Goal: Transaction & Acquisition: Download file/media

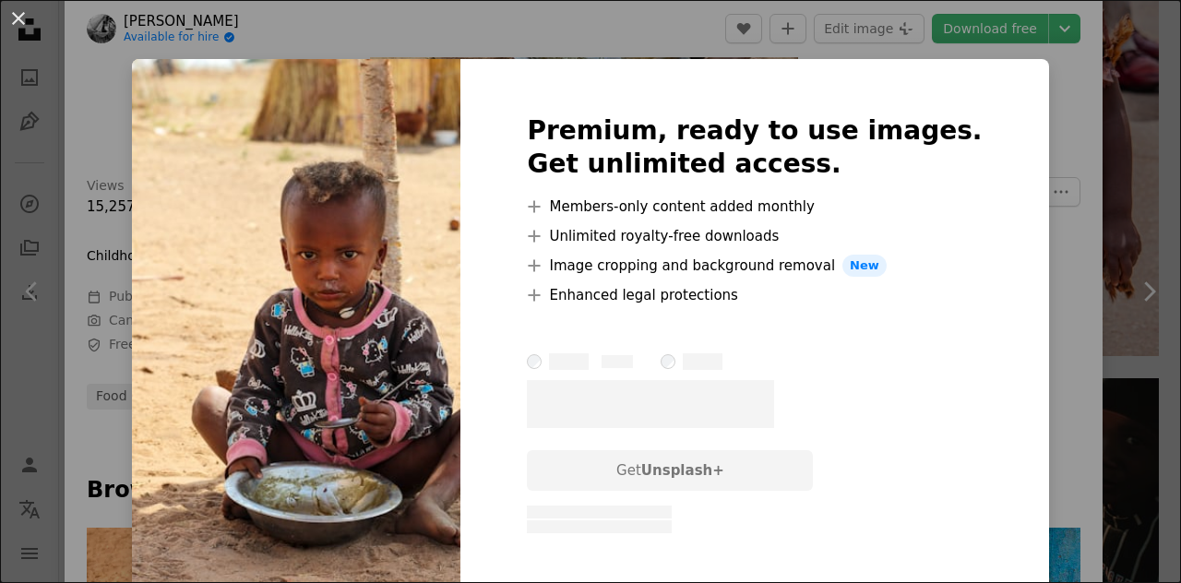
scroll to position [554, 0]
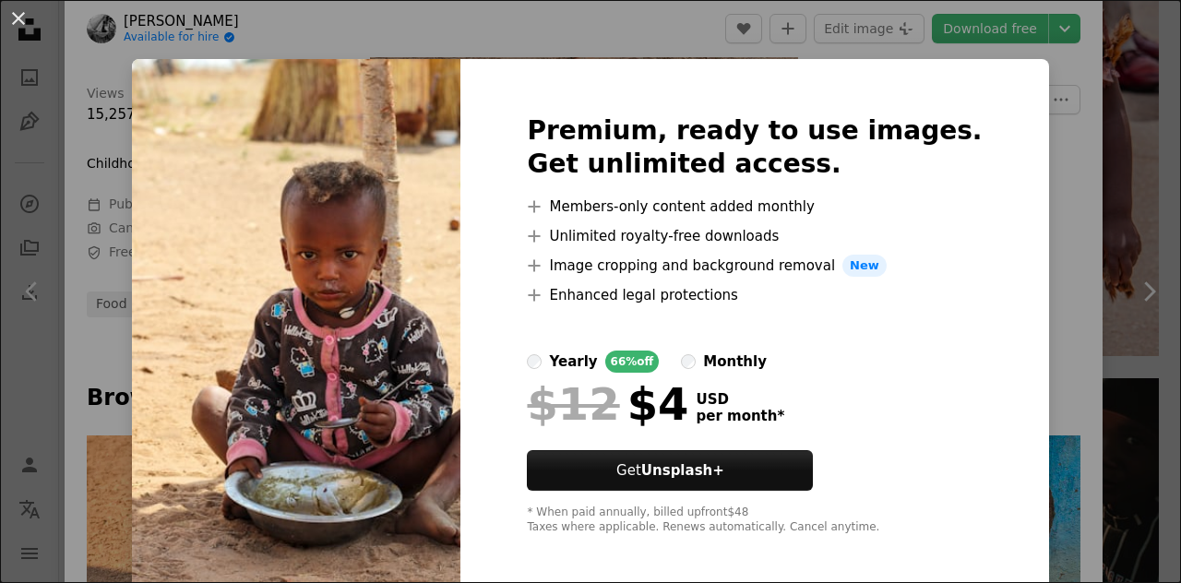
click at [1036, 189] on div "An X shape Premium, ready to use images. Get unlimited access. A plus sign Memb…" at bounding box center [590, 291] width 1181 height 583
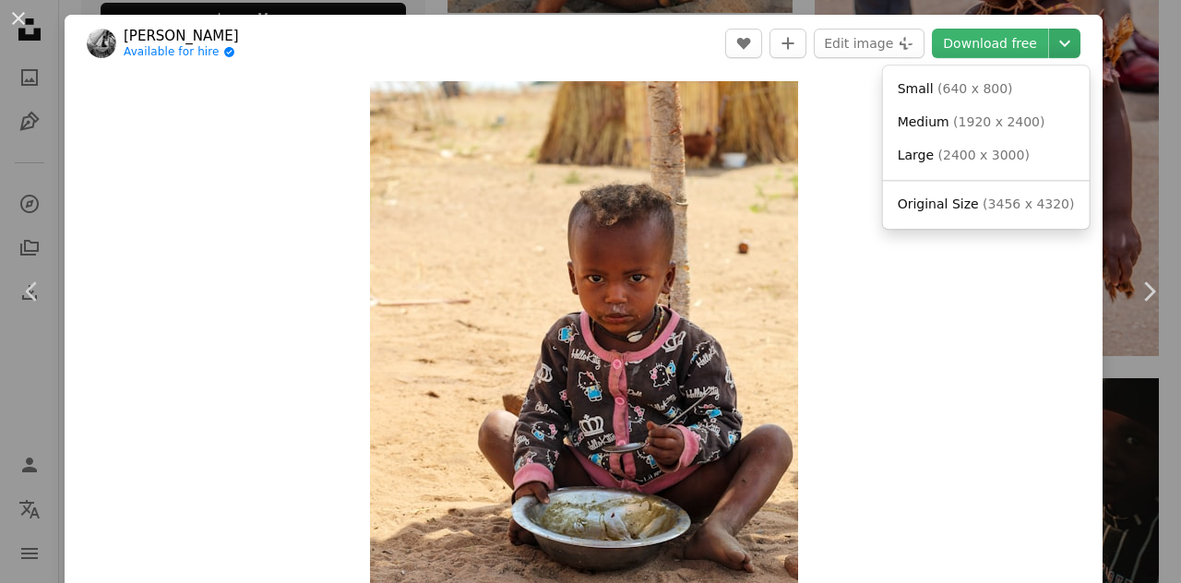
click at [1058, 42] on icon "Chevron down" at bounding box center [1065, 43] width 30 height 22
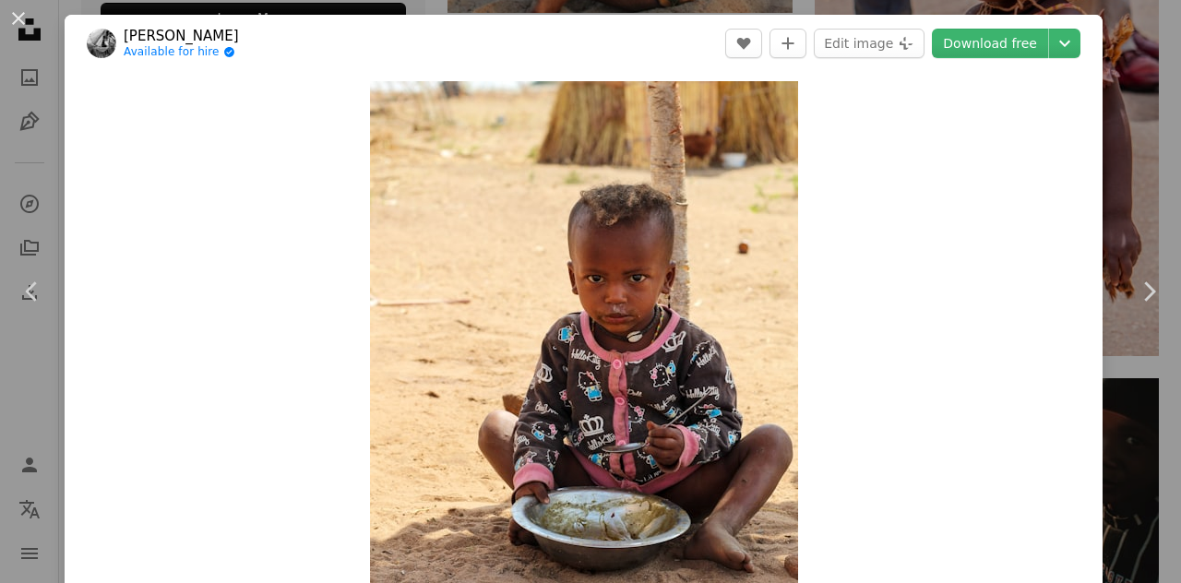
click at [1143, 93] on div "An X shape Chevron left Chevron right [PERSON_NAME] Available for hire A checkm…" at bounding box center [590, 291] width 1181 height 583
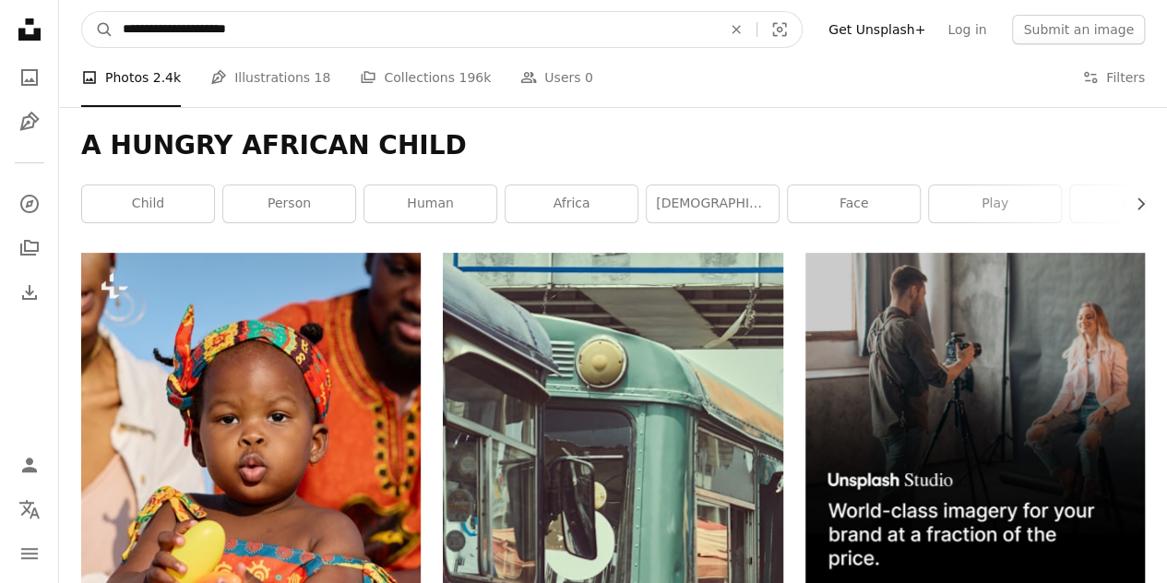
click at [487, 36] on input "**********" at bounding box center [415, 29] width 603 height 35
type input "**********"
click at [82, 12] on button "A magnifying glass" at bounding box center [97, 29] width 31 height 35
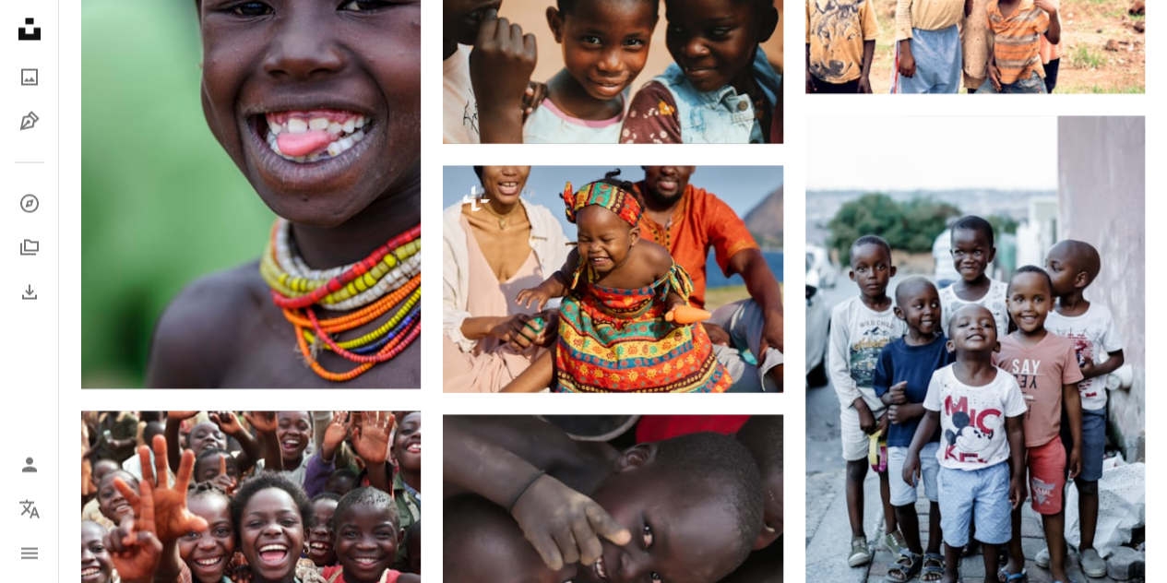
scroll to position [2030, 0]
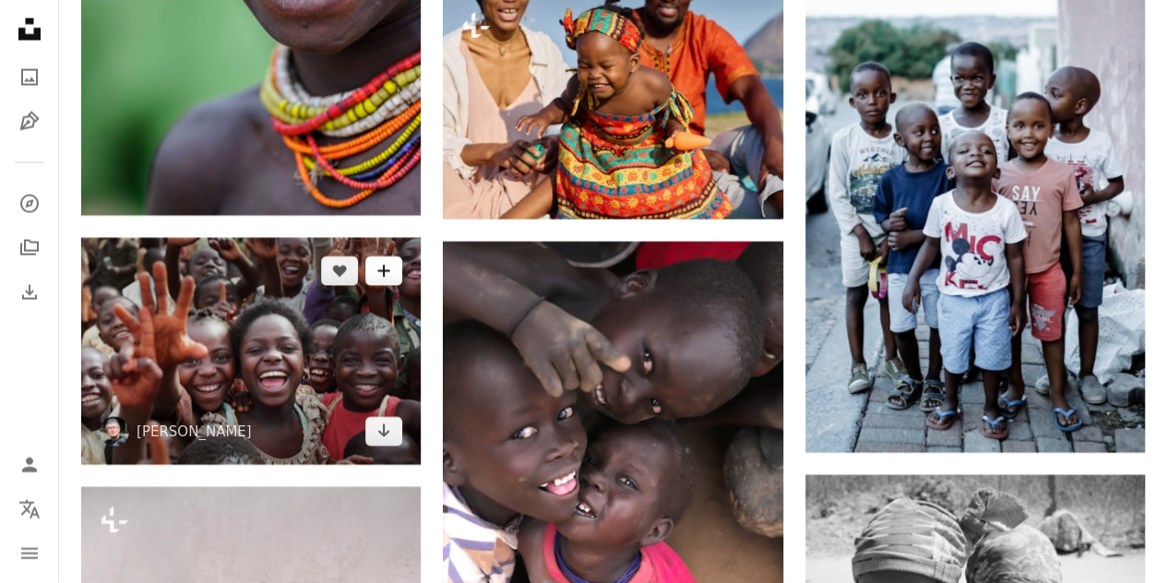
click at [389, 266] on icon "Add to Collection" at bounding box center [384, 272] width 12 height 12
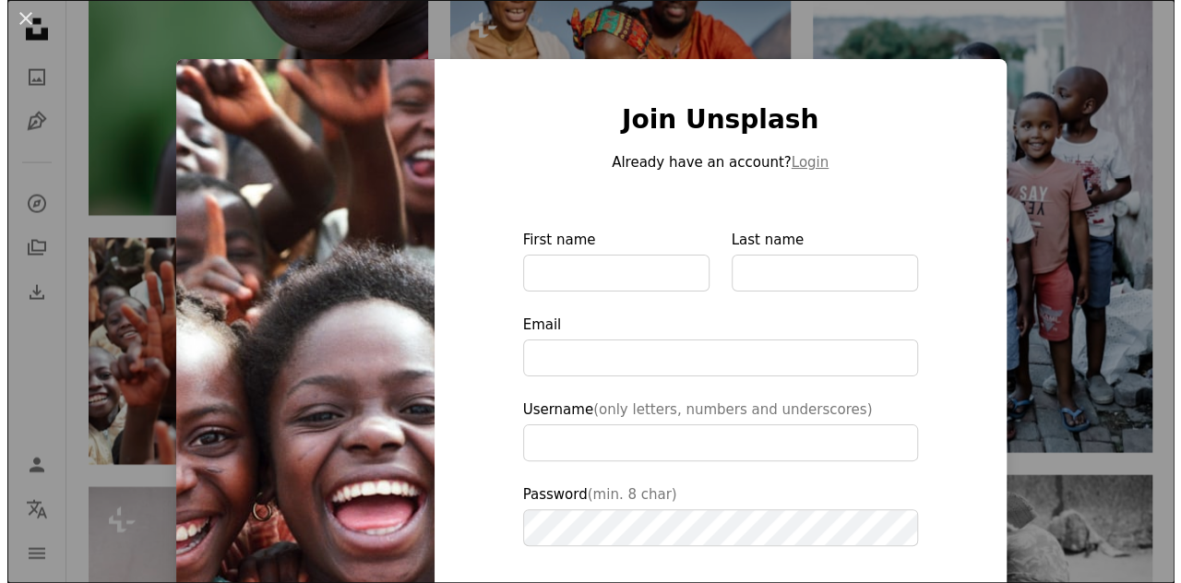
scroll to position [2307, 0]
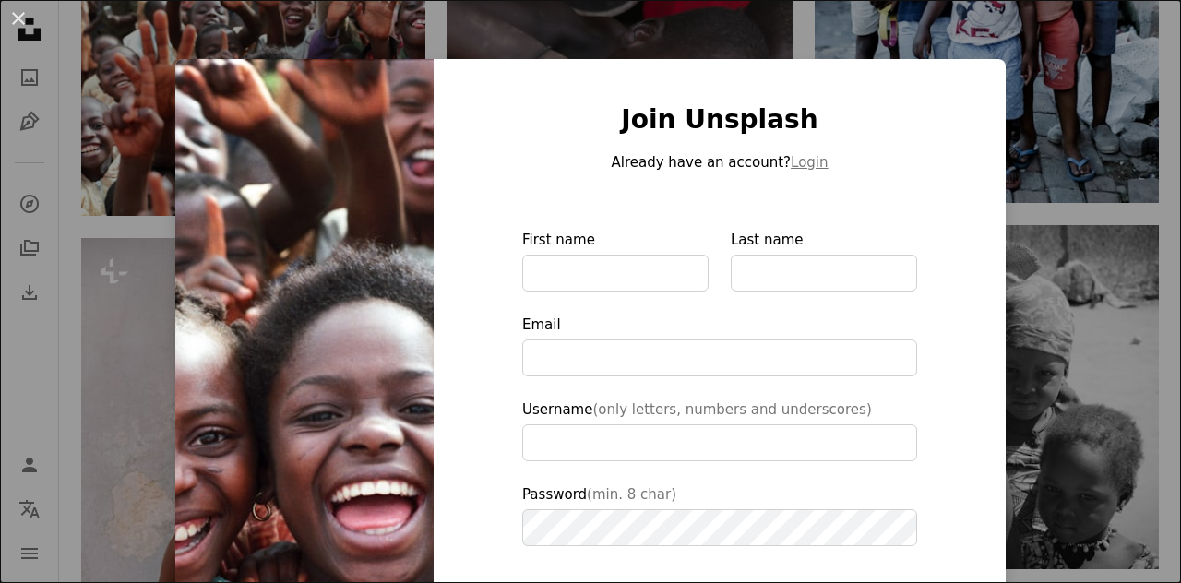
click at [1104, 189] on div "An X shape Join Unsplash Already have an account? Login First name Last name Em…" at bounding box center [590, 291] width 1181 height 583
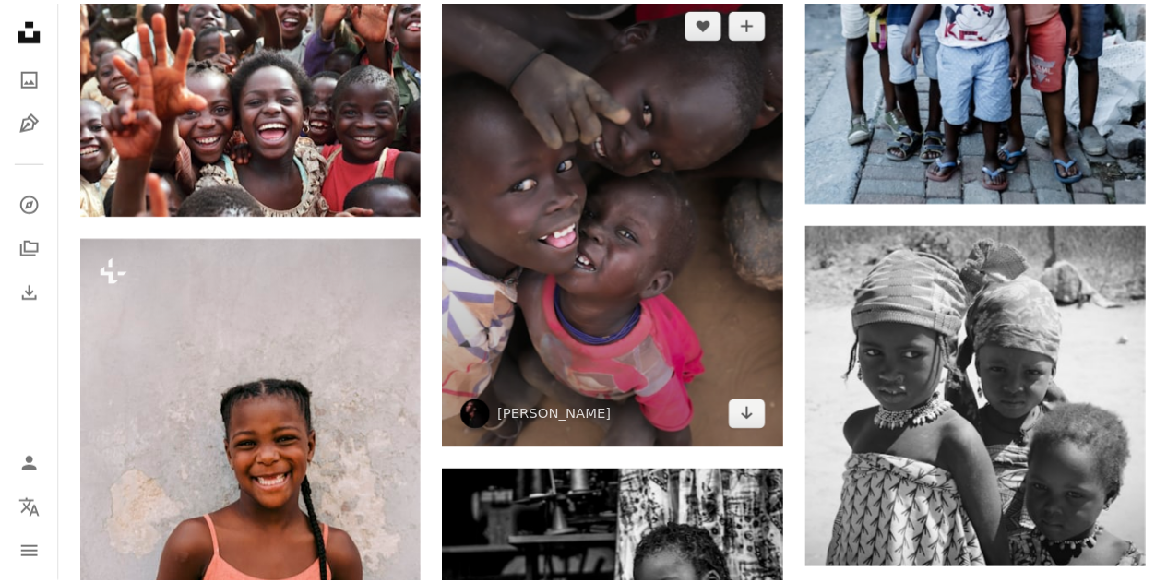
scroll to position [2030, 0]
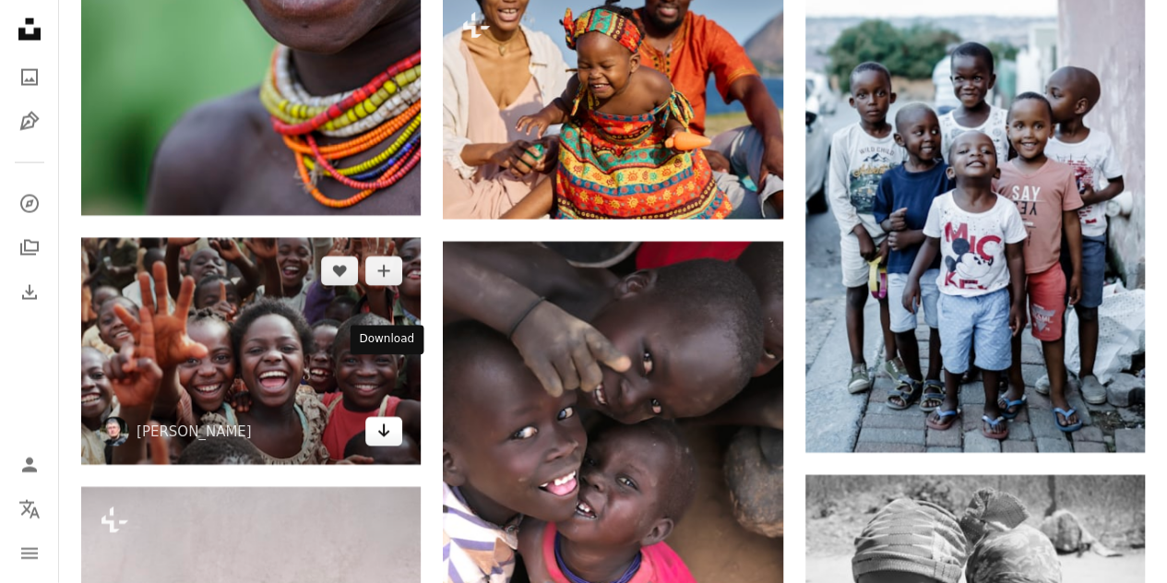
click at [386, 420] on icon "Arrow pointing down" at bounding box center [384, 431] width 15 height 22
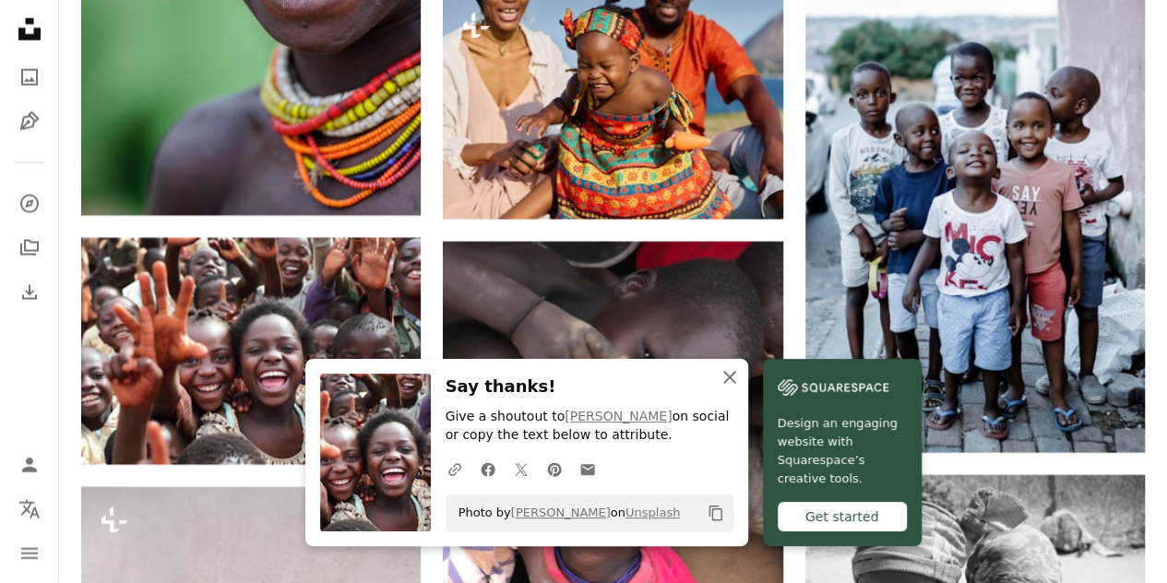
click at [741, 370] on icon "An X shape" at bounding box center [730, 377] width 22 height 22
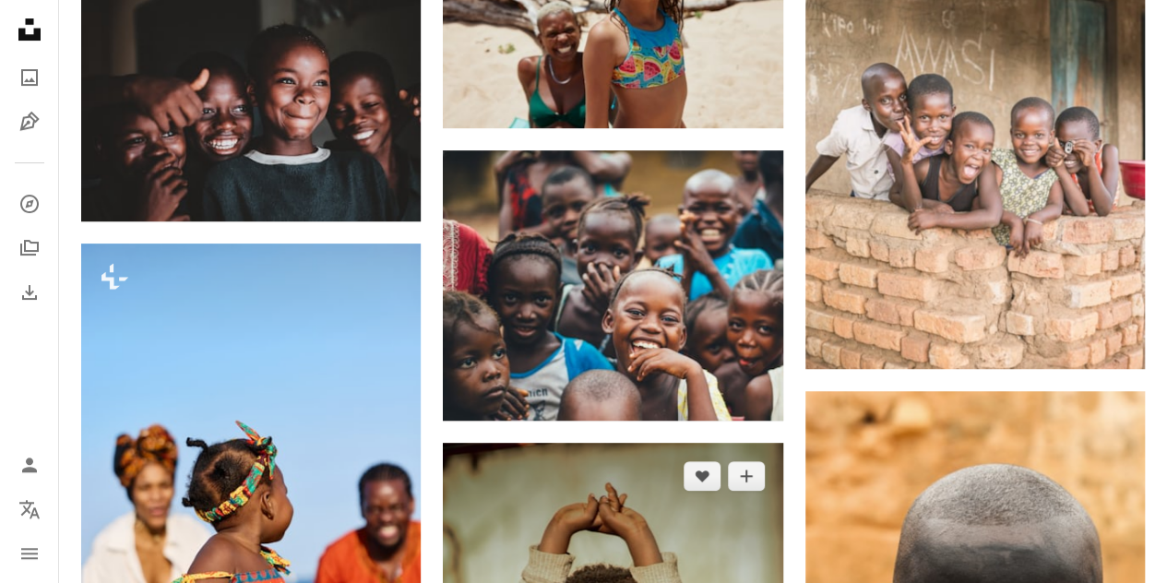
scroll to position [3784, 0]
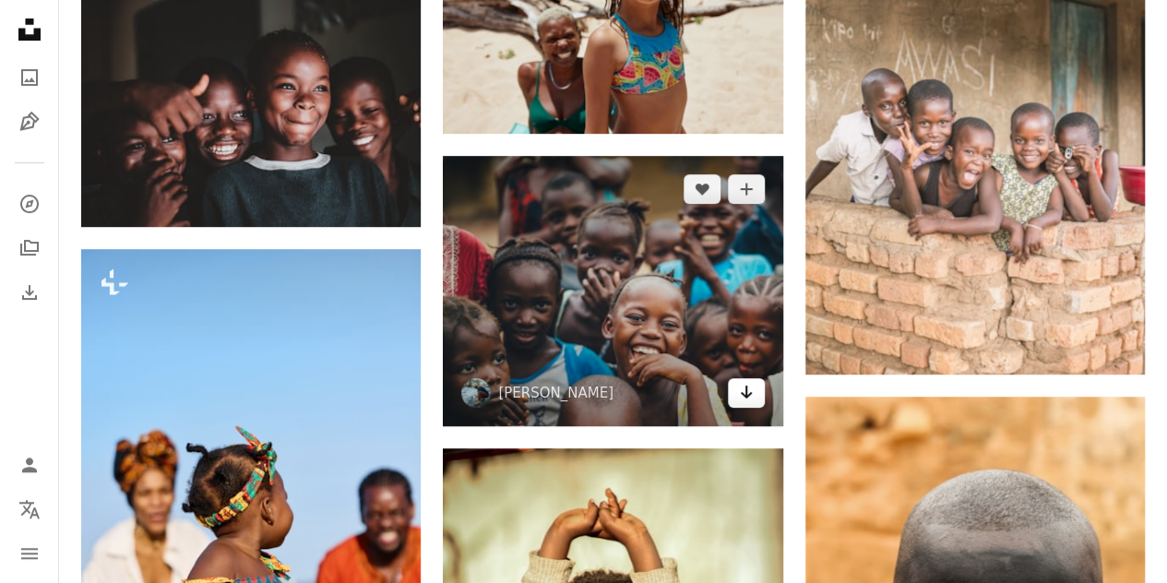
click at [742, 387] on icon "Arrow pointing down" at bounding box center [746, 392] width 15 height 22
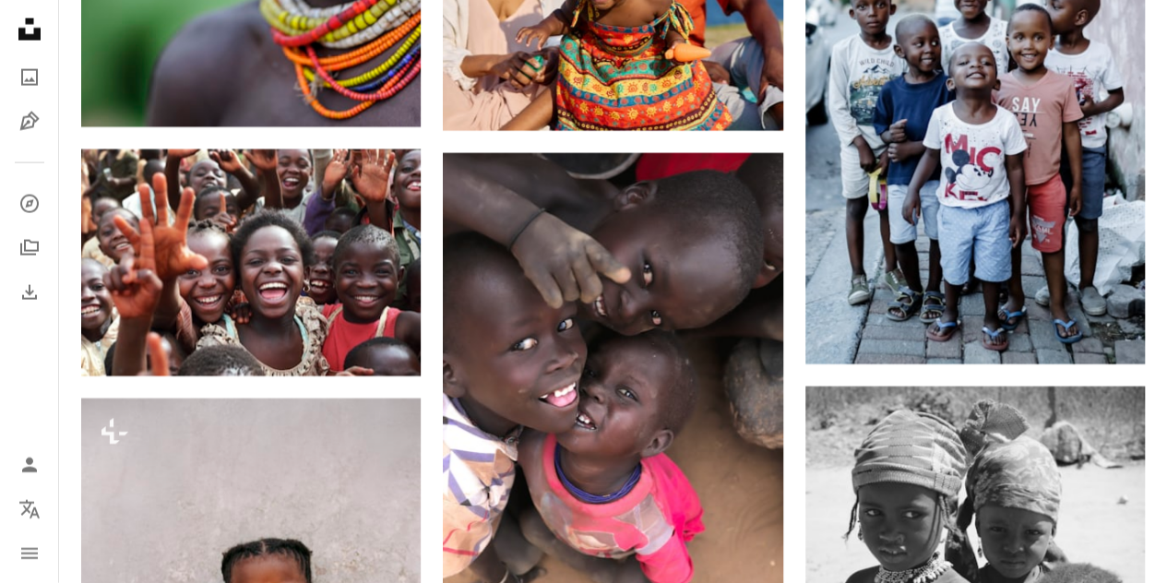
scroll to position [2123, 0]
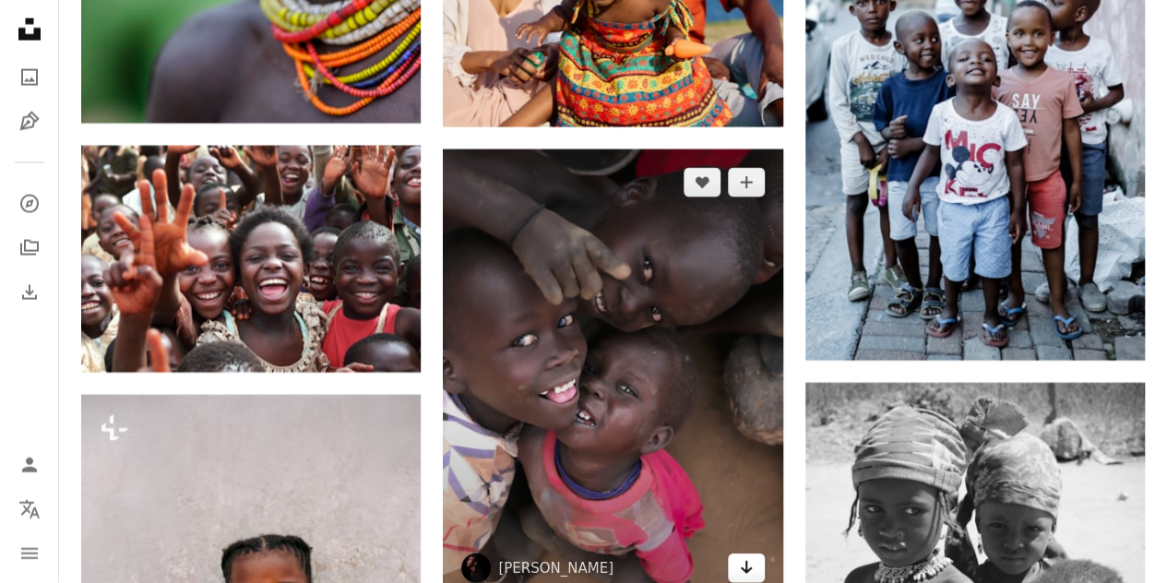
click at [746, 561] on icon "Download" at bounding box center [746, 567] width 12 height 13
